Goal: Transaction & Acquisition: Obtain resource

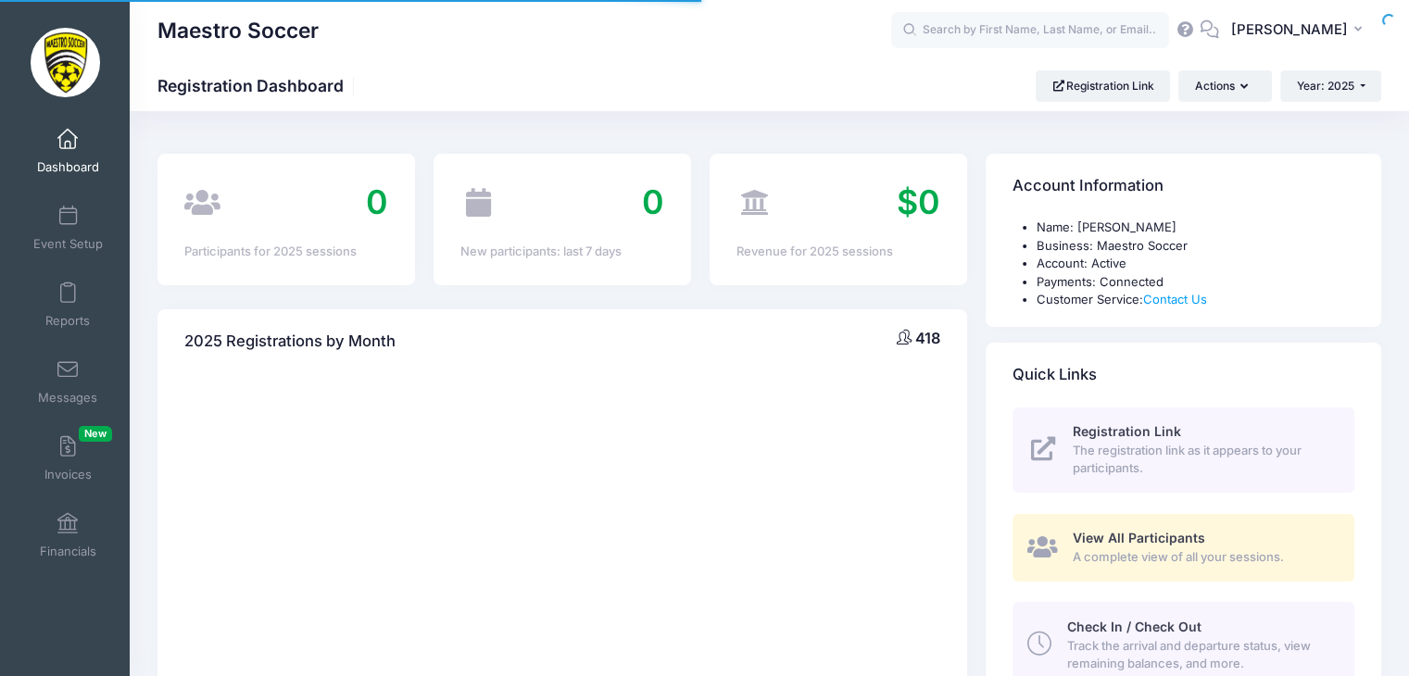
select select
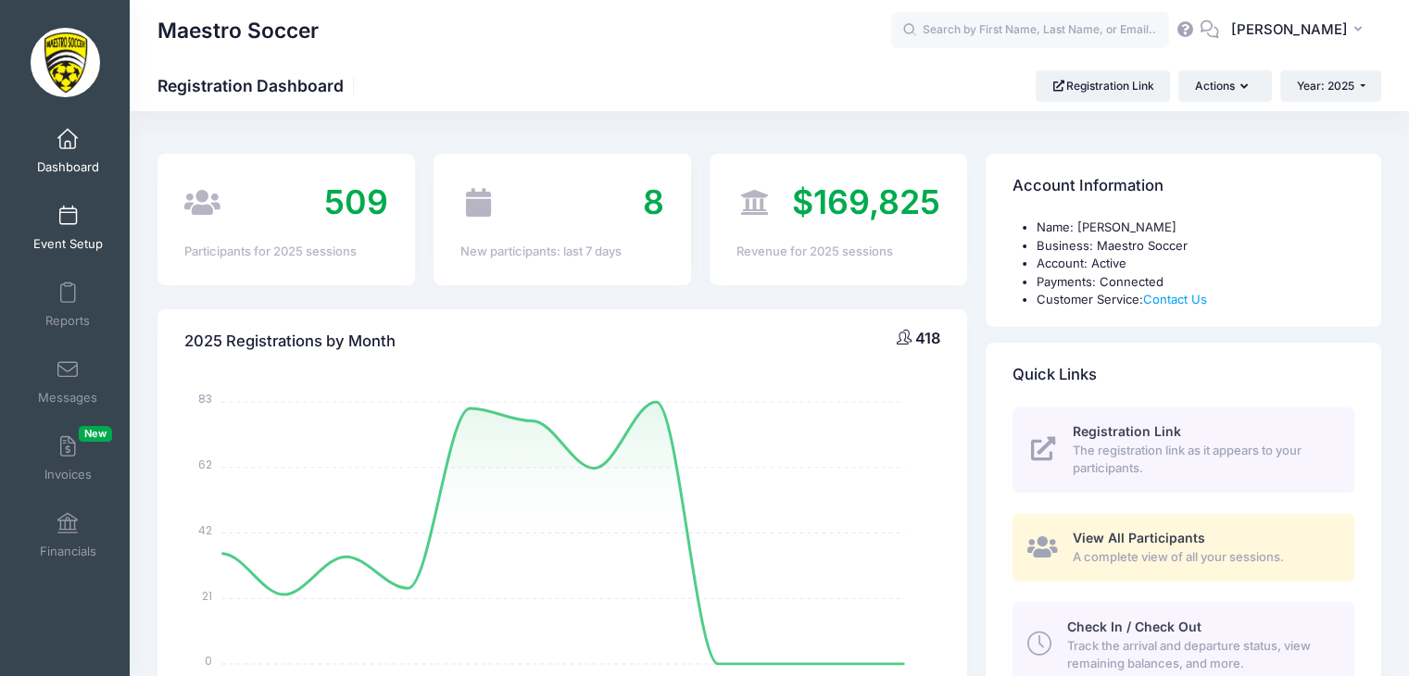
click at [66, 227] on link "Event Setup" at bounding box center [68, 227] width 88 height 65
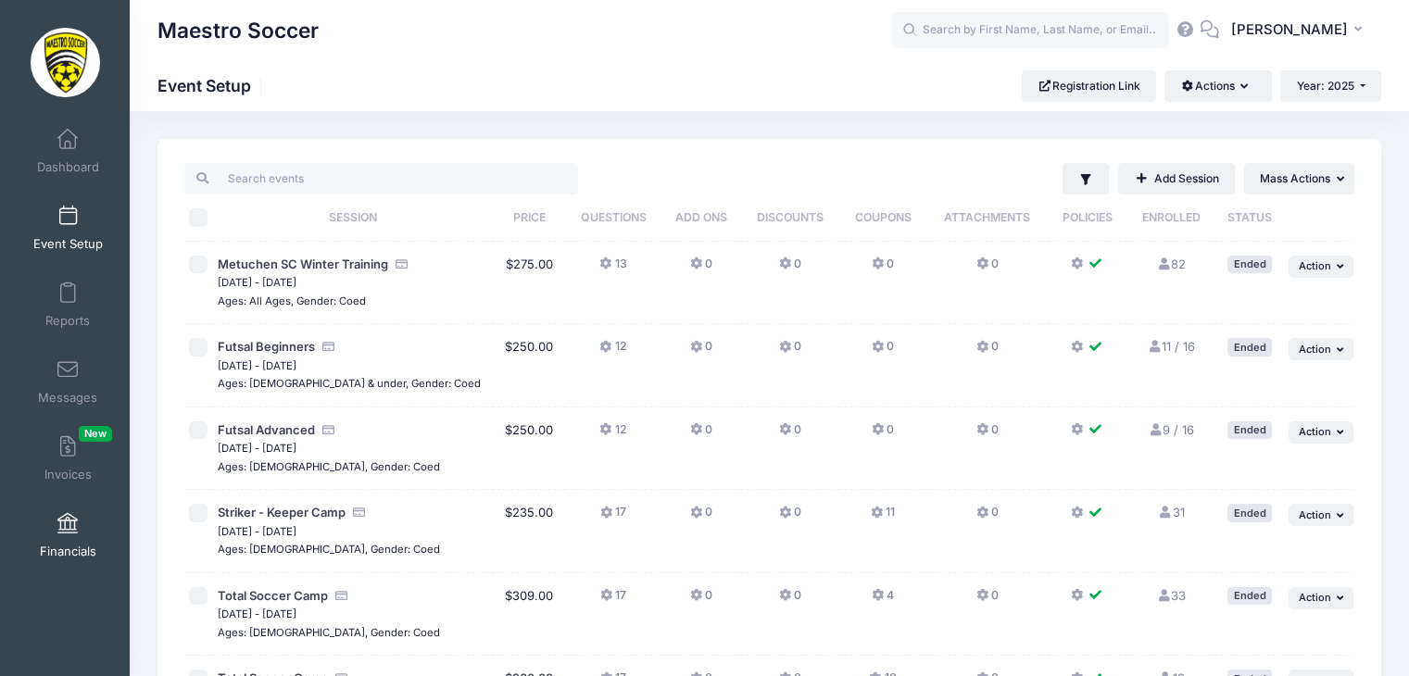
click at [60, 514] on link "Financials" at bounding box center [68, 535] width 88 height 65
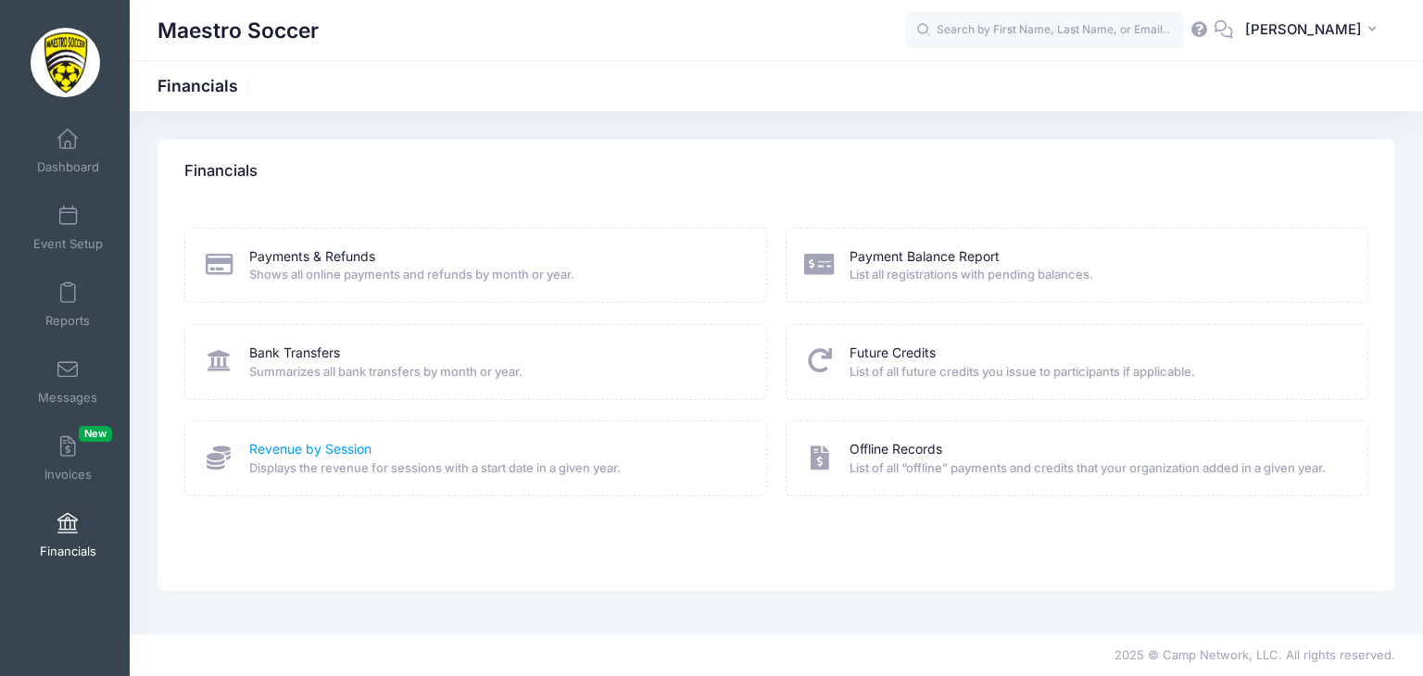
click at [319, 453] on link "Revenue by Session" at bounding box center [310, 449] width 122 height 19
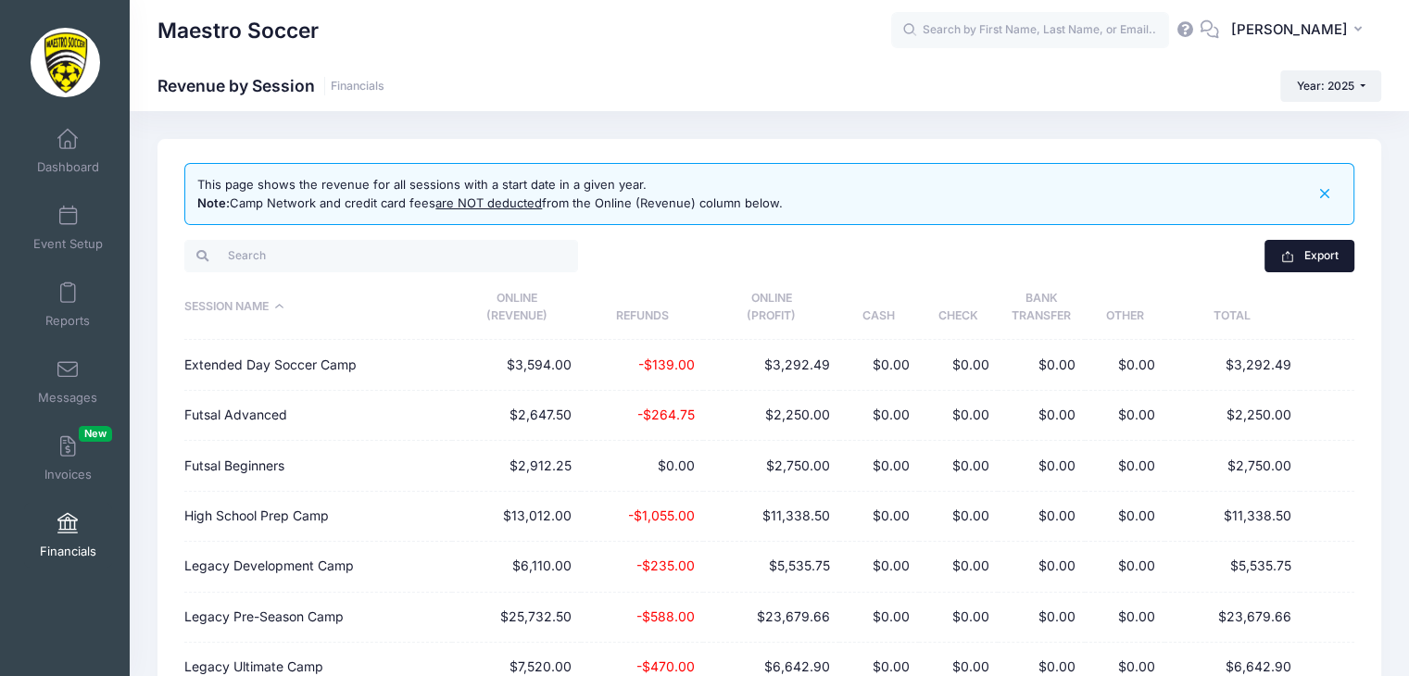
click at [1319, 259] on button "Export" at bounding box center [1310, 256] width 90 height 32
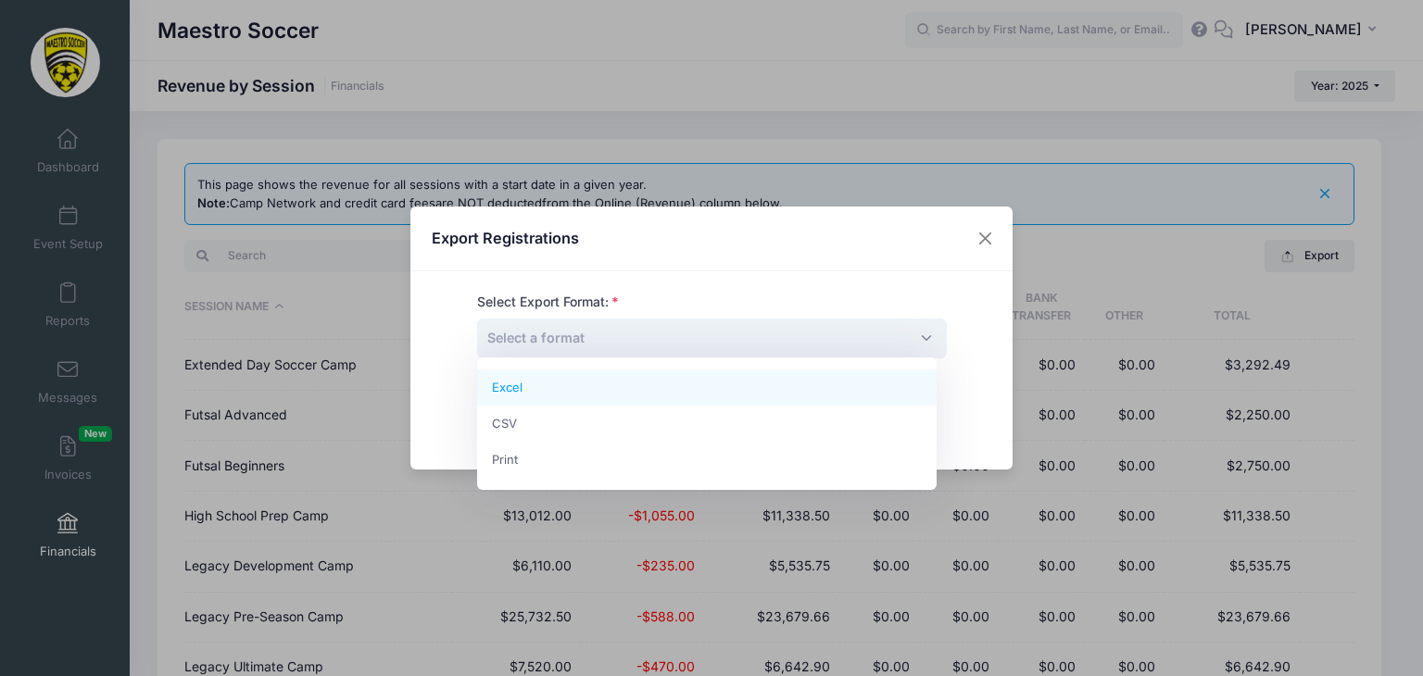
click at [726, 343] on span "Select a format" at bounding box center [712, 339] width 470 height 40
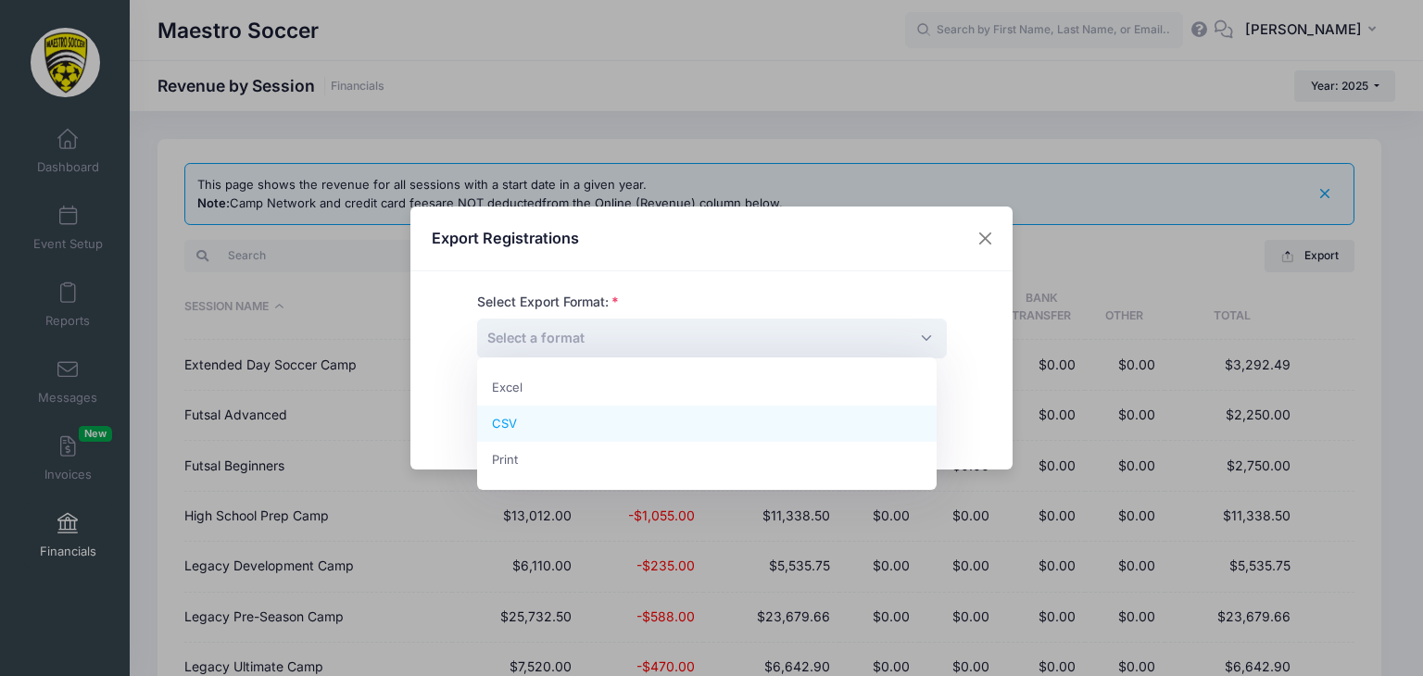
select select "csv"
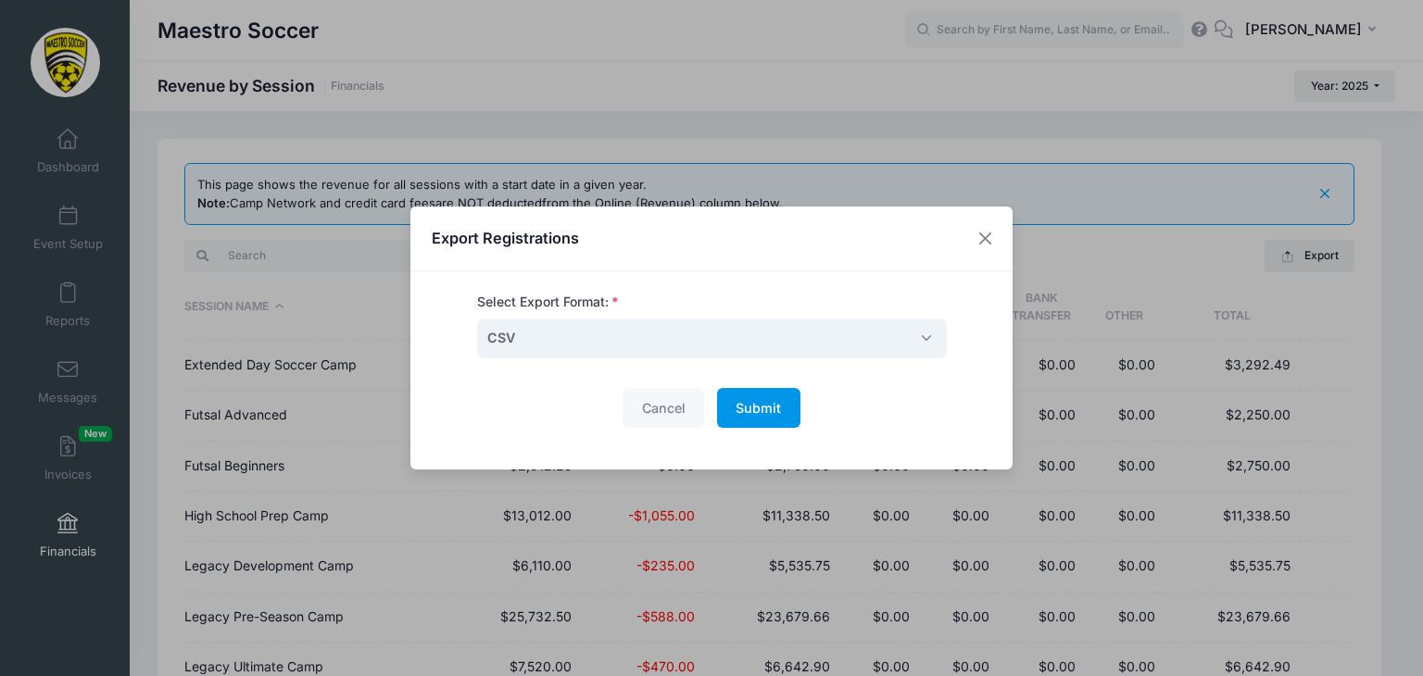
click at [749, 396] on button "Submit Please wait..." at bounding box center [758, 408] width 83 height 40
